Goal: Transaction & Acquisition: Obtain resource

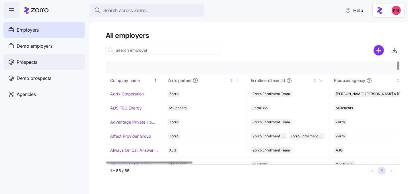
click at [21, 61] on span "Prospects" at bounding box center [27, 62] width 21 height 7
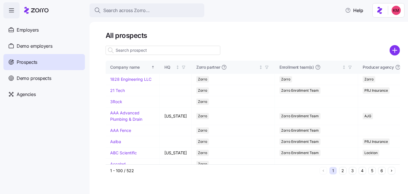
click at [158, 53] on input at bounding box center [163, 50] width 115 height 9
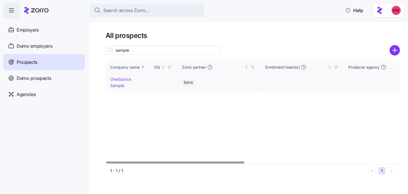
type input "sample"
click at [117, 85] on link "OneSource Sample" at bounding box center [120, 82] width 21 height 11
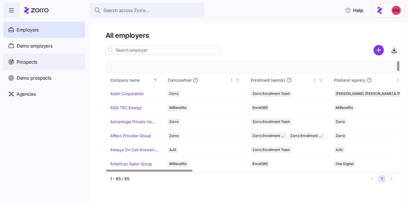
click at [28, 61] on span "Prospects" at bounding box center [27, 62] width 21 height 7
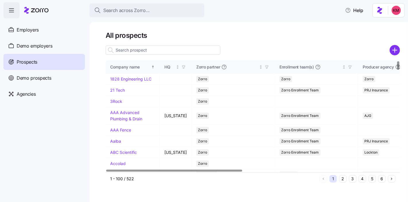
click at [132, 53] on input at bounding box center [163, 50] width 115 height 9
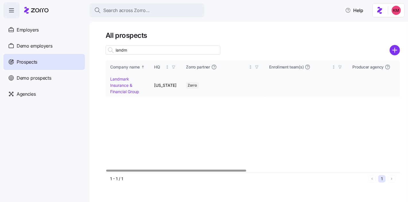
type input "landm"
click at [124, 86] on link "Landmark Insurance & Financial Group" at bounding box center [124, 85] width 29 height 17
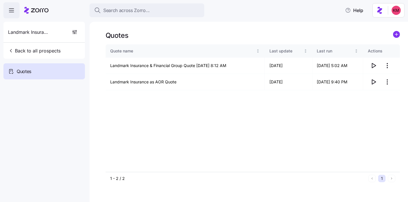
drag, startPoint x: 376, startPoint y: 108, endPoint x: 376, endPoint y: 102, distance: 6.1
click at [376, 106] on div "Quote name Last update Last run Actions Landmark Insurance & Financial Group Qu…" at bounding box center [253, 109] width 295 height 128
click at [373, 86] on span "button" at bounding box center [373, 82] width 11 height 11
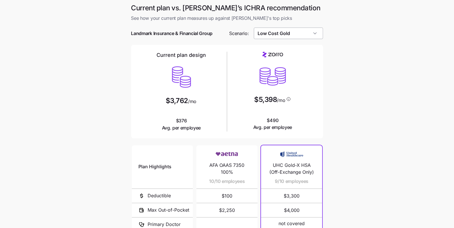
click at [316, 33] on input "Low Cost Gold" at bounding box center [288, 33] width 69 height 11
click at [316, 33] on div "Low Cost Gold" at bounding box center [288, 33] width 69 height 11
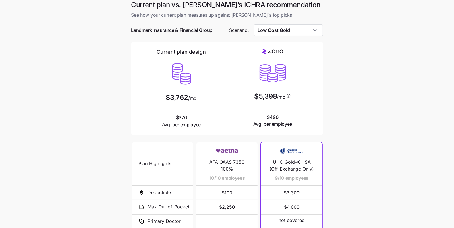
scroll to position [85, 0]
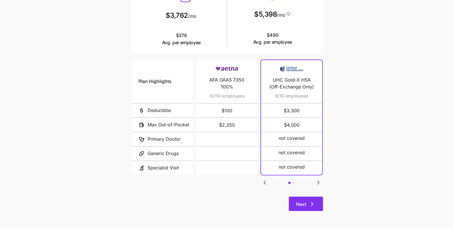
click at [314, 208] on button "Next" at bounding box center [306, 204] width 34 height 14
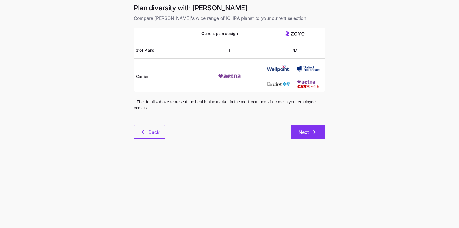
click at [295, 126] on button "Next" at bounding box center [308, 132] width 34 height 14
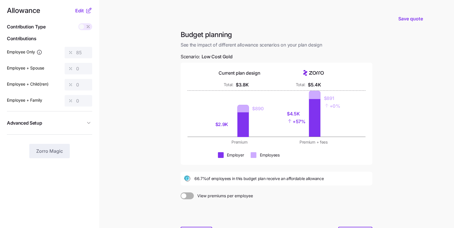
scroll to position [11, 0]
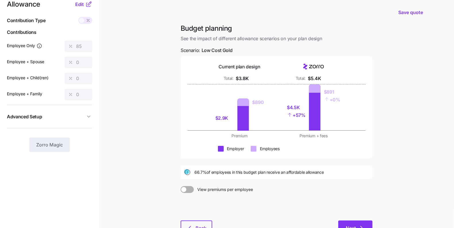
click at [354, 223] on button "Next" at bounding box center [355, 228] width 34 height 14
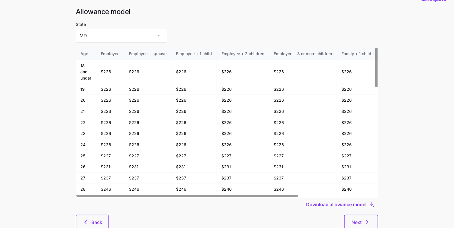
scroll to position [31, 0]
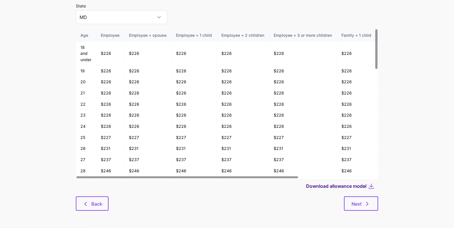
click at [348, 188] on span "Download allowance model" at bounding box center [336, 186] width 60 height 7
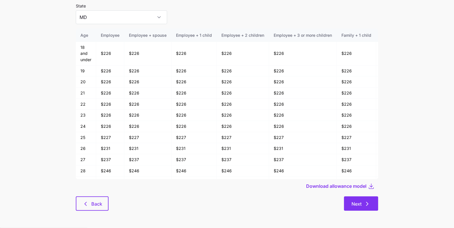
click at [357, 206] on span "Next" at bounding box center [356, 203] width 10 height 7
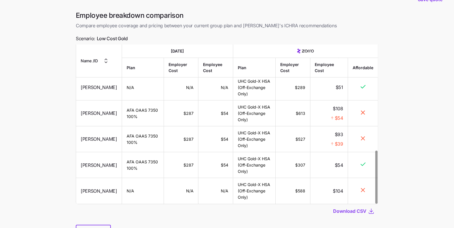
scroll to position [44, 0]
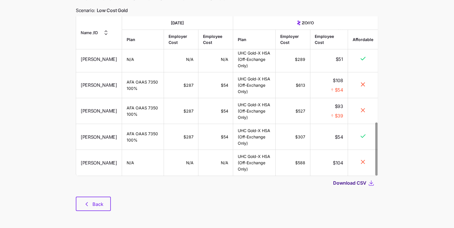
click at [349, 181] on span "Download CSV" at bounding box center [349, 182] width 33 height 7
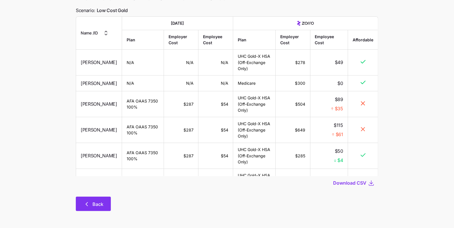
click at [84, 206] on icon "button" at bounding box center [86, 204] width 7 height 7
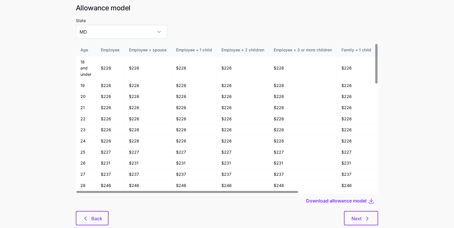
scroll to position [31, 0]
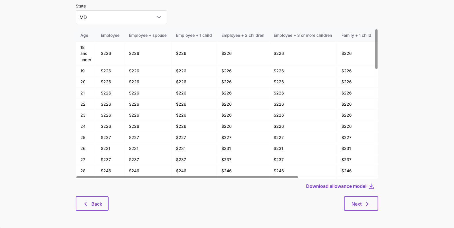
click at [90, 192] on div "Download allowance model" at bounding box center [227, 186] width 302 height 14
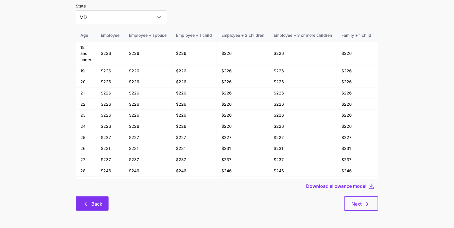
click at [89, 201] on span "Back" at bounding box center [92, 203] width 18 height 7
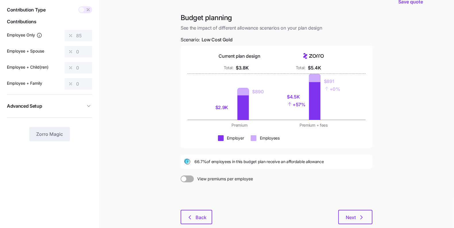
scroll to position [54, 0]
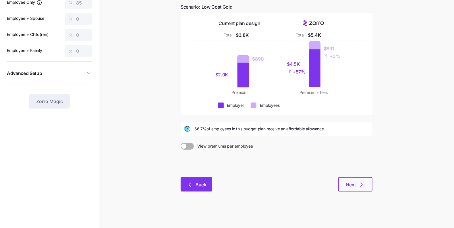
click at [192, 179] on button "Back" at bounding box center [197, 184] width 32 height 14
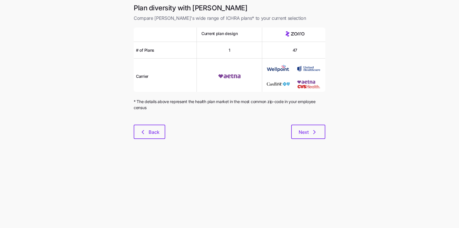
click at [163, 140] on div "Plan diversity with Zorro Compare Zorro's wide range of ICHRA plans* to your cu…" at bounding box center [229, 74] width 201 height 142
click at [154, 130] on span "Back" at bounding box center [154, 132] width 11 height 7
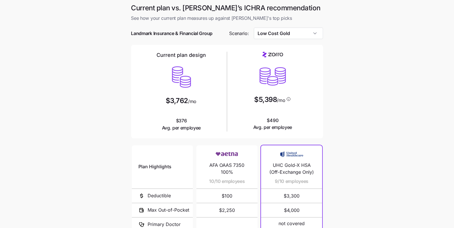
scroll to position [85, 0]
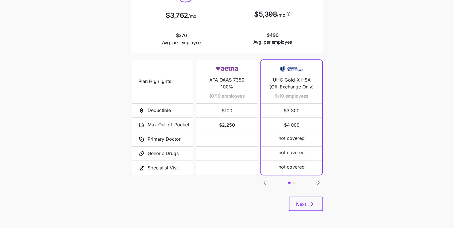
click at [324, 183] on div "Current plan vs. Zorro’s ICHRA recommendation See how your current plan measure…" at bounding box center [227, 68] width 201 height 300
click at [322, 183] on div "Plan Highlights Deductible Max Out-of-Pocket Primary Doctor Generic Drugs Speci…" at bounding box center [227, 128] width 192 height 138
click at [319, 180] on icon "Go to next slide" at bounding box center [318, 182] width 7 height 7
click at [272, 181] on div "Plan Highlights Deductible Max Out-of-Pocket Primary Doctor Generic Drugs Speci…" at bounding box center [227, 128] width 192 height 138
click at [269, 181] on div "Plan Highlights Deductible Max Out-of-Pocket Primary Doctor Generic Drugs Speci…" at bounding box center [227, 128] width 192 height 138
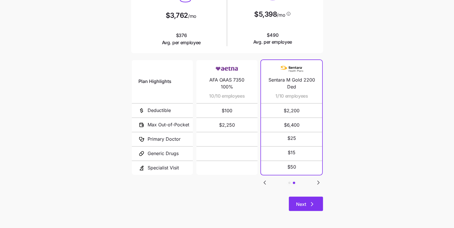
click at [314, 197] on button "Next" at bounding box center [306, 204] width 34 height 14
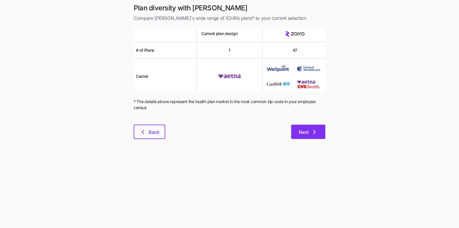
click at [306, 131] on span "Next" at bounding box center [304, 132] width 10 height 7
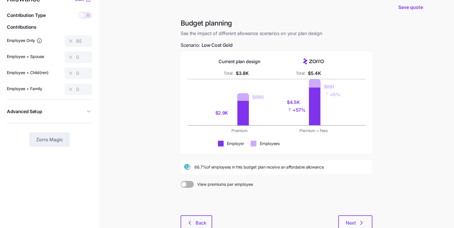
scroll to position [54, 0]
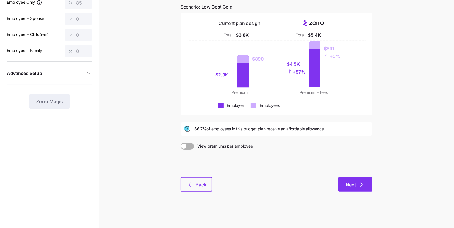
click at [358, 182] on span "Next" at bounding box center [355, 184] width 19 height 7
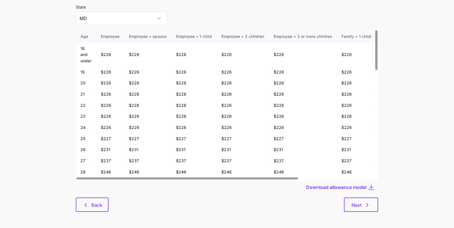
scroll to position [31, 0]
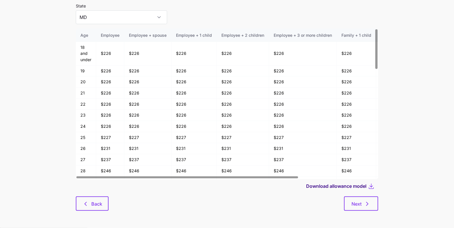
click at [344, 188] on span "Download allowance model" at bounding box center [336, 186] width 60 height 7
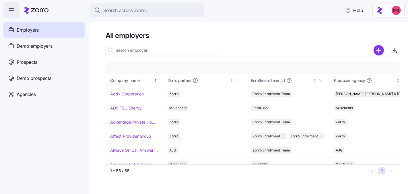
click at [141, 45] on div at bounding box center [163, 50] width 115 height 11
click at [141, 53] on input at bounding box center [163, 50] width 115 height 9
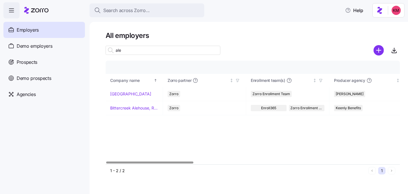
type input "ale"
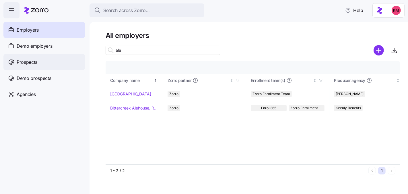
click at [26, 64] on span "Prospects" at bounding box center [27, 62] width 21 height 7
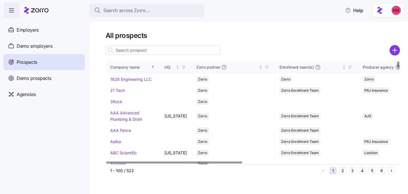
click at [134, 53] on input at bounding box center [163, 50] width 115 height 9
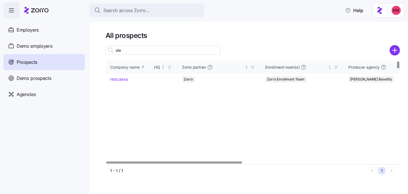
click at [130, 49] on input "ale" at bounding box center [163, 50] width 115 height 9
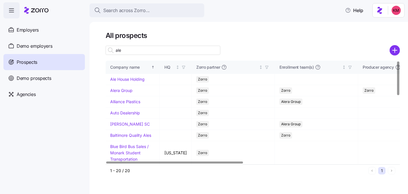
type input "ale"
click at [113, 79] on link "Ale House Holding" at bounding box center [127, 79] width 34 height 5
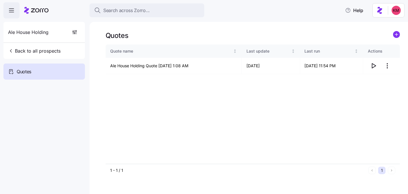
click at [336, 93] on div "Quote name Last update Last run Actions Ale House Holding Quote 08/05/2025 1:08…" at bounding box center [253, 104] width 295 height 119
click at [377, 66] on span "button" at bounding box center [373, 65] width 11 height 11
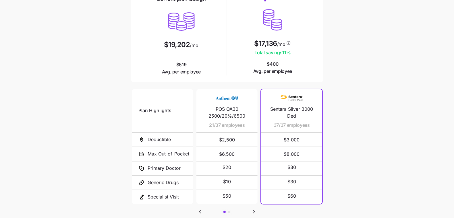
scroll to position [95, 0]
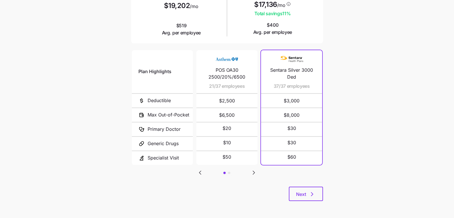
click at [308, 186] on div "Plan Highlights Deductible Max Out-of-Pocket Primary Doctor Generic Drugs Speci…" at bounding box center [227, 118] width 192 height 138
click at [308, 190] on button "Next" at bounding box center [306, 194] width 34 height 14
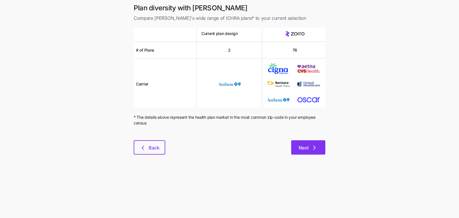
click at [296, 145] on button "Next" at bounding box center [308, 147] width 34 height 14
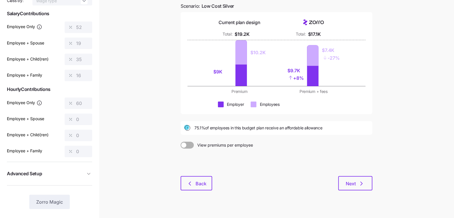
scroll to position [63, 0]
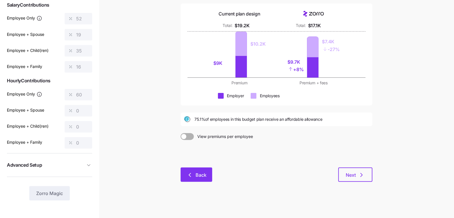
click at [193, 176] on span "Back" at bounding box center [196, 175] width 17 height 7
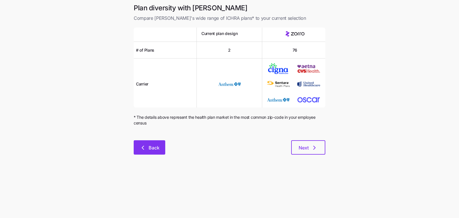
click at [150, 151] on button "Back" at bounding box center [150, 147] width 32 height 14
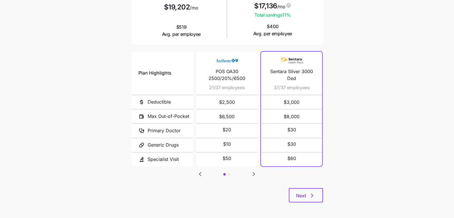
scroll to position [95, 0]
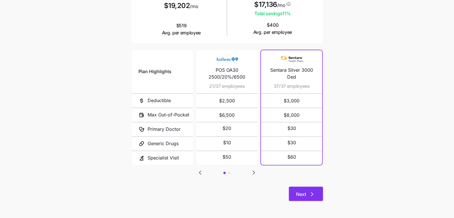
click at [304, 197] on span "Next" at bounding box center [301, 194] width 10 height 7
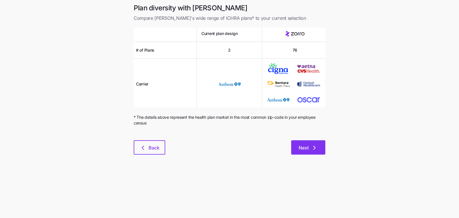
click at [313, 146] on icon "button" at bounding box center [314, 147] width 7 height 7
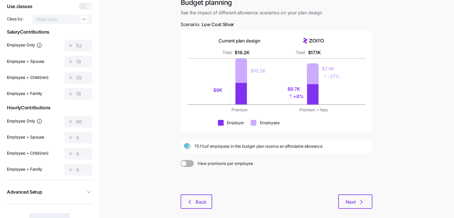
scroll to position [35, 0]
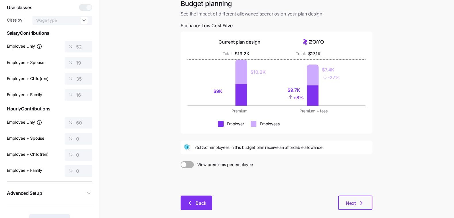
click at [199, 201] on span "Back" at bounding box center [201, 203] width 11 height 7
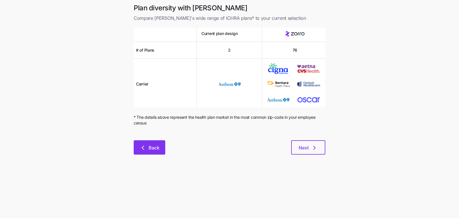
click at [148, 154] on button "Back" at bounding box center [150, 147] width 32 height 14
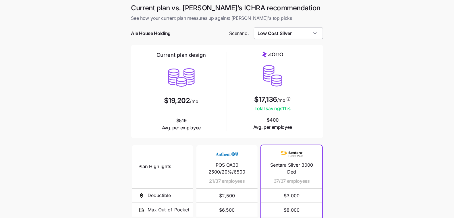
click at [291, 33] on input "Low Cost Silver" at bounding box center [288, 33] width 69 height 11
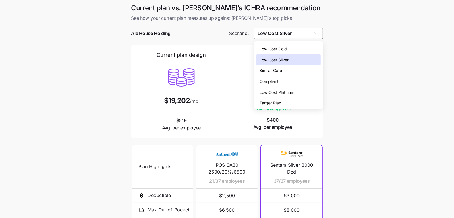
click at [293, 51] on div "Low Cost Gold" at bounding box center [288, 49] width 64 height 11
type input "Low Cost Gold"
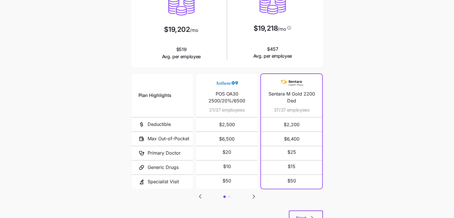
scroll to position [95, 0]
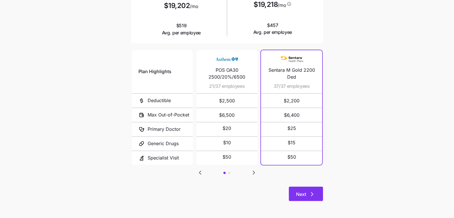
click at [303, 192] on span "Next" at bounding box center [301, 194] width 10 height 7
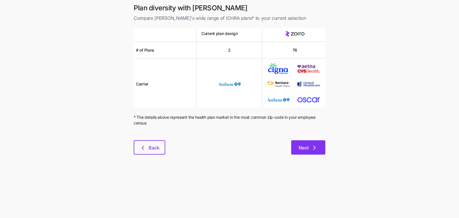
click at [310, 148] on span "Next" at bounding box center [308, 147] width 19 height 7
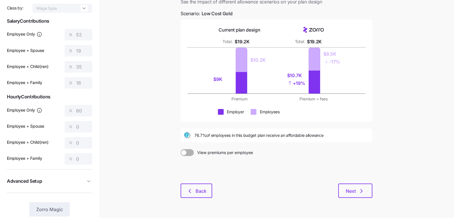
scroll to position [63, 0]
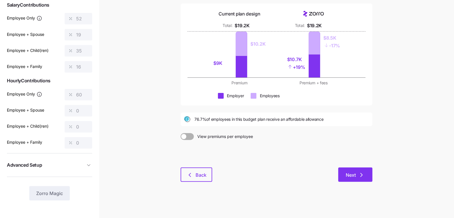
click at [362, 177] on icon "button" at bounding box center [361, 175] width 7 height 7
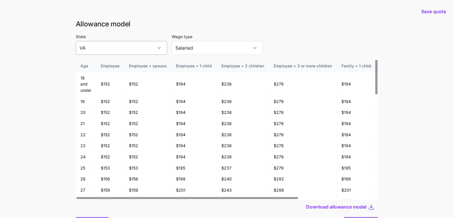
click at [131, 46] on input "VA" at bounding box center [121, 48] width 91 height 14
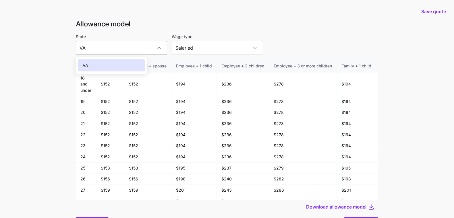
click at [131, 46] on input "VA" at bounding box center [121, 48] width 91 height 14
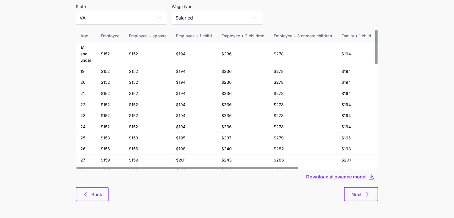
scroll to position [31, 0]
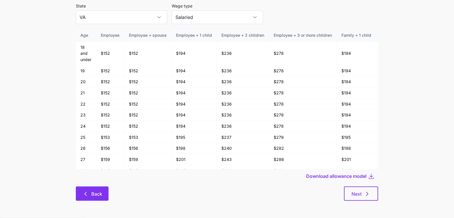
click at [81, 193] on button "Back" at bounding box center [92, 194] width 33 height 14
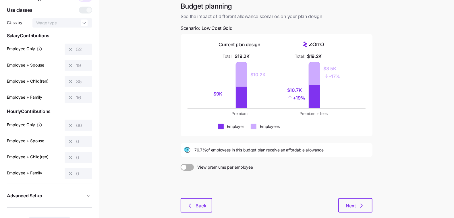
scroll to position [39, 0]
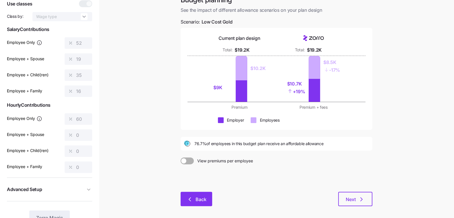
click at [190, 199] on icon "button" at bounding box center [189, 199] width 7 height 7
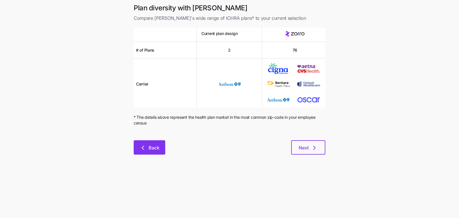
click at [144, 150] on icon "button" at bounding box center [143, 147] width 7 height 7
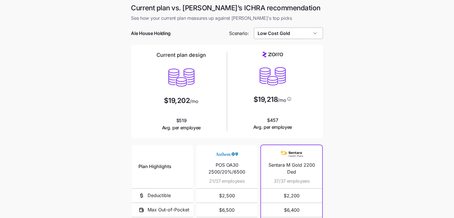
click at [306, 33] on input "Low Cost Gold" at bounding box center [288, 33] width 69 height 11
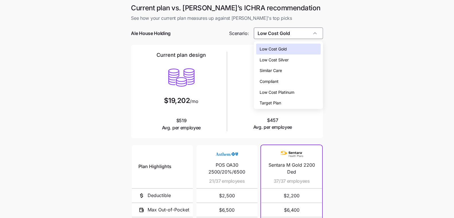
click at [302, 56] on div "Low Cost Silver" at bounding box center [288, 60] width 64 height 11
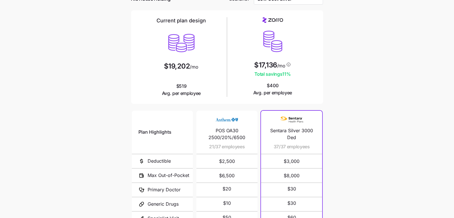
scroll to position [30, 0]
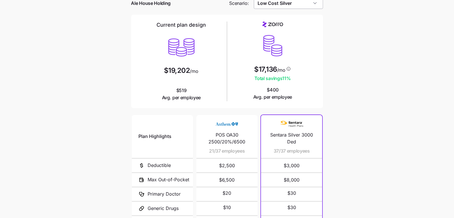
click at [304, 4] on input "Low Cost Silver" at bounding box center [288, 2] width 69 height 11
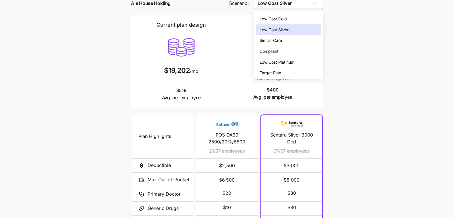
click at [304, 4] on input "Low Cost Silver" at bounding box center [288, 2] width 69 height 11
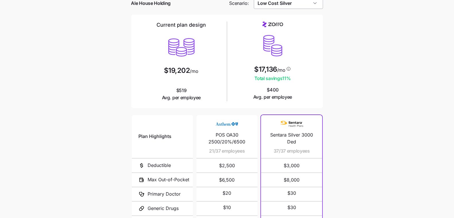
click at [304, 4] on input "Low Cost Silver" at bounding box center [288, 2] width 69 height 11
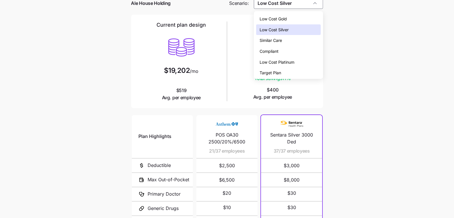
click at [299, 16] on div "Low Cost Gold" at bounding box center [288, 18] width 64 height 11
type input "Low Cost Gold"
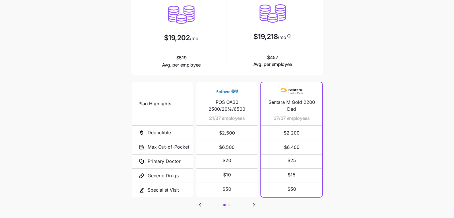
scroll to position [74, 0]
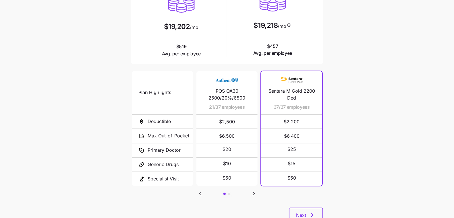
click at [263, 200] on div "Plan Highlights Deductible Max Out-of-Pocket Primary Doctor Generic Drugs Speci…" at bounding box center [227, 139] width 192 height 138
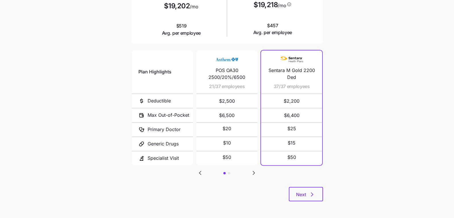
scroll to position [95, 0]
click at [342, 200] on main "Current plan vs. [PERSON_NAME]’s ICHRA recommendation See how your current plan…" at bounding box center [227, 62] width 454 height 314
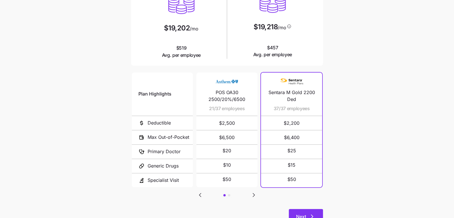
scroll to position [85, 0]
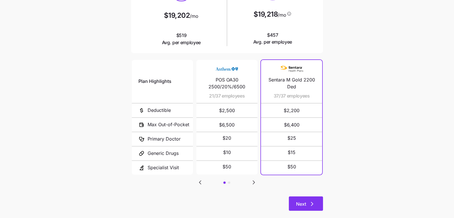
click at [320, 204] on button "Next" at bounding box center [306, 204] width 34 height 14
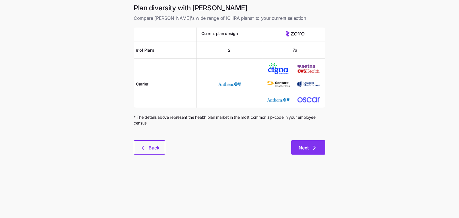
click at [297, 147] on button "Next" at bounding box center [308, 147] width 34 height 14
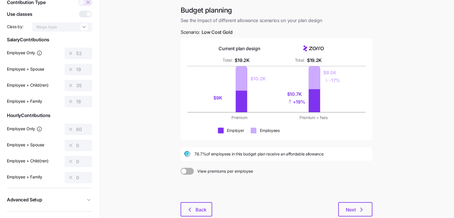
scroll to position [31, 0]
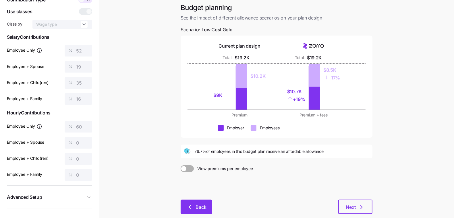
click at [189, 205] on icon "button" at bounding box center [189, 207] width 7 height 7
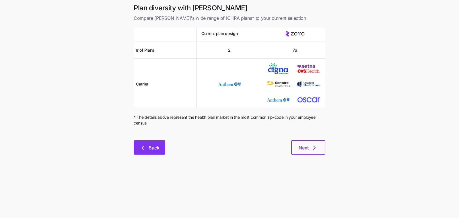
click at [154, 141] on button "Back" at bounding box center [150, 147] width 32 height 14
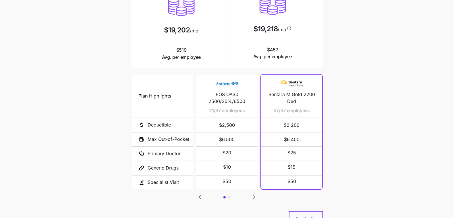
scroll to position [95, 0]
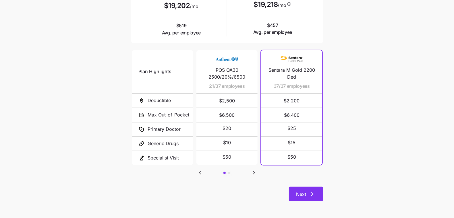
click at [311, 192] on icon "button" at bounding box center [312, 194] width 7 height 7
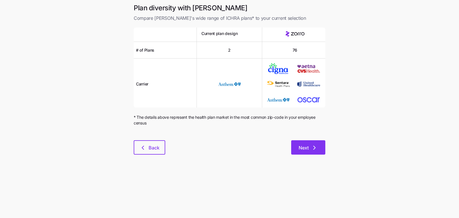
click at [314, 145] on icon "button" at bounding box center [314, 147] width 7 height 7
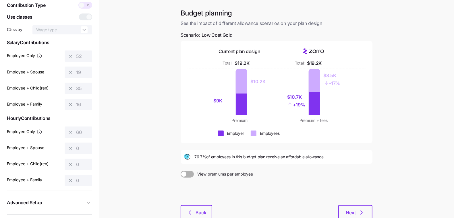
scroll to position [63, 0]
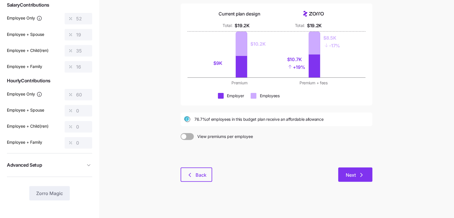
click at [362, 178] on icon "button" at bounding box center [361, 175] width 7 height 7
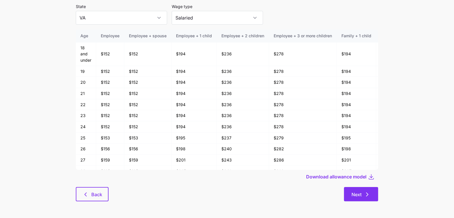
scroll to position [31, 0]
click at [363, 193] on span "Next" at bounding box center [360, 194] width 19 height 7
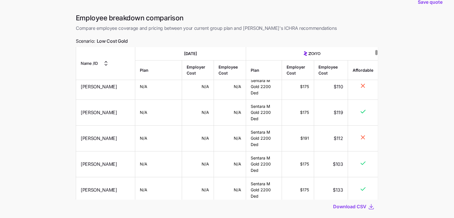
scroll to position [47, 0]
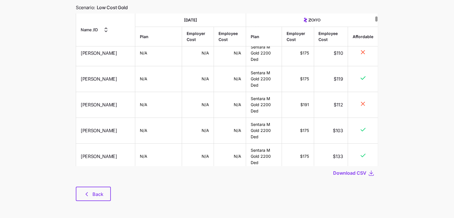
drag, startPoint x: 102, startPoint y: 196, endPoint x: 28, endPoint y: 205, distance: 75.2
click at [102, 196] on span "Back" at bounding box center [97, 194] width 11 height 7
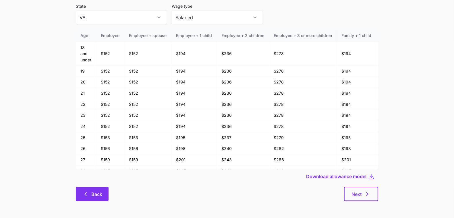
scroll to position [31, 0]
click at [98, 204] on div "Allowance model State [US_STATE] Wage type Salaried Age Employee Employee + spo…" at bounding box center [227, 98] width 312 height 219
click at [99, 200] on button "Back" at bounding box center [92, 194] width 33 height 14
